Goal: Information Seeking & Learning: Learn about a topic

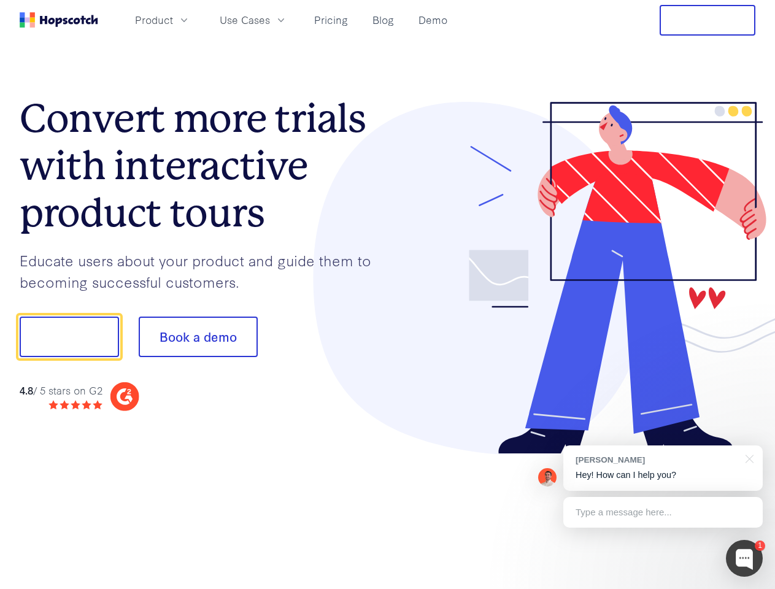
click at [388, 295] on div at bounding box center [572, 278] width 368 height 353
click at [173, 20] on span "Product" at bounding box center [154, 19] width 38 height 15
click at [270, 20] on span "Use Cases" at bounding box center [245, 19] width 50 height 15
click at [708, 20] on button "Free Trial" at bounding box center [708, 20] width 96 height 31
click at [69, 337] on button "Show me!" at bounding box center [69, 337] width 99 height 41
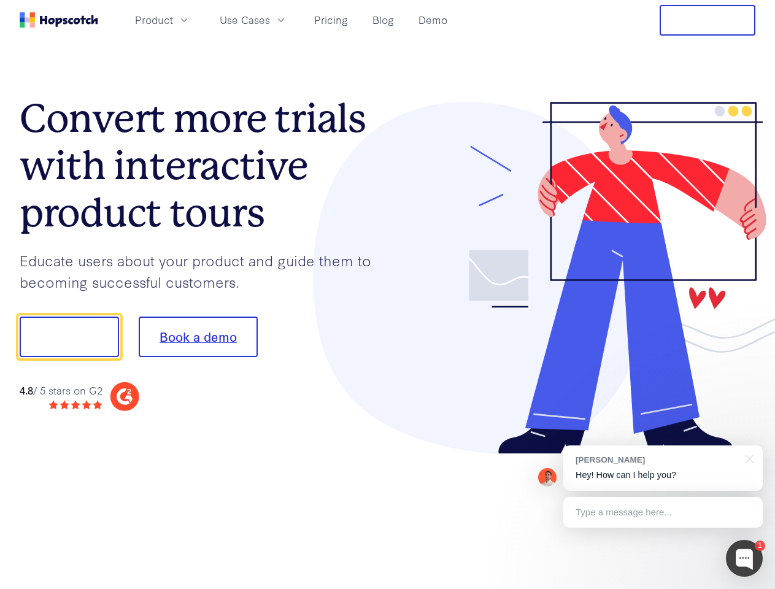
click at [198, 337] on button "Book a demo" at bounding box center [198, 337] width 119 height 41
click at [744, 559] on div at bounding box center [744, 558] width 37 height 37
click at [663, 468] on div "[PERSON_NAME] Hey! How can I help you?" at bounding box center [662, 468] width 199 height 45
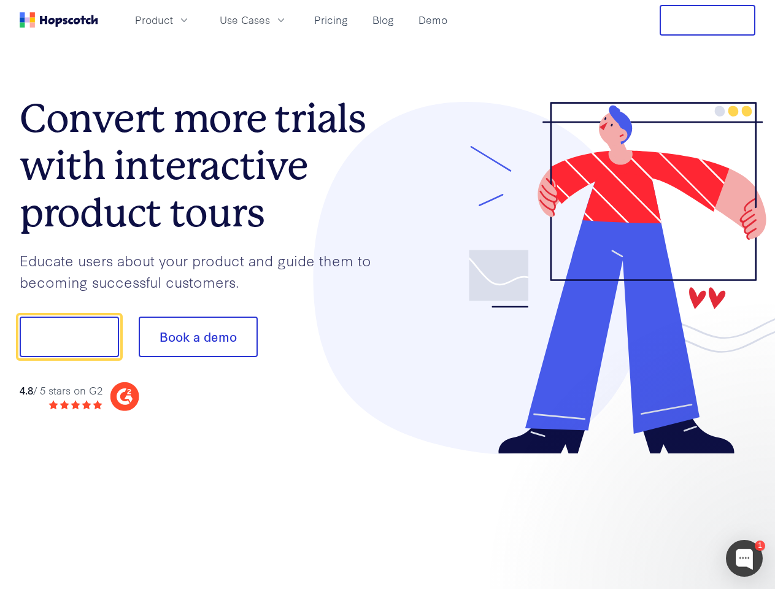
click at [748, 458] on div at bounding box center [648, 335] width 230 height 409
click at [663, 512] on div at bounding box center [648, 417] width 230 height 245
